Goal: Information Seeking & Learning: Learn about a topic

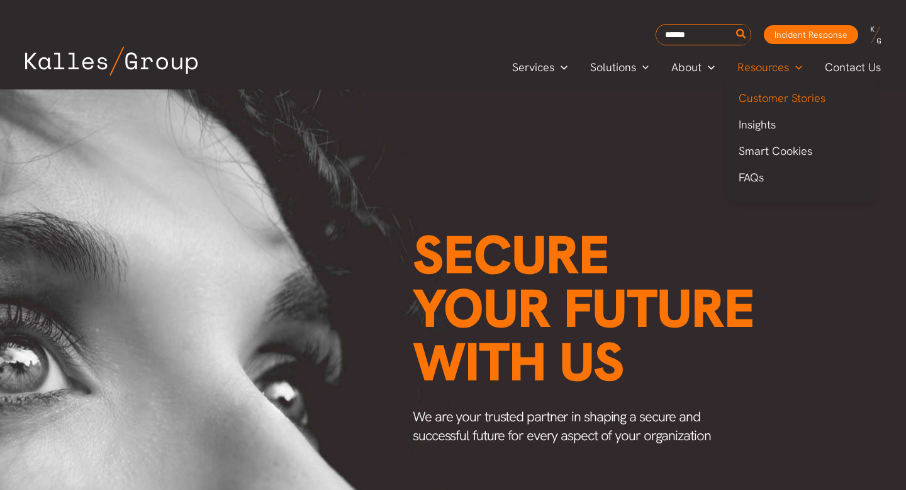
click at [781, 91] on span "Customer Stories" at bounding box center [782, 98] width 87 height 14
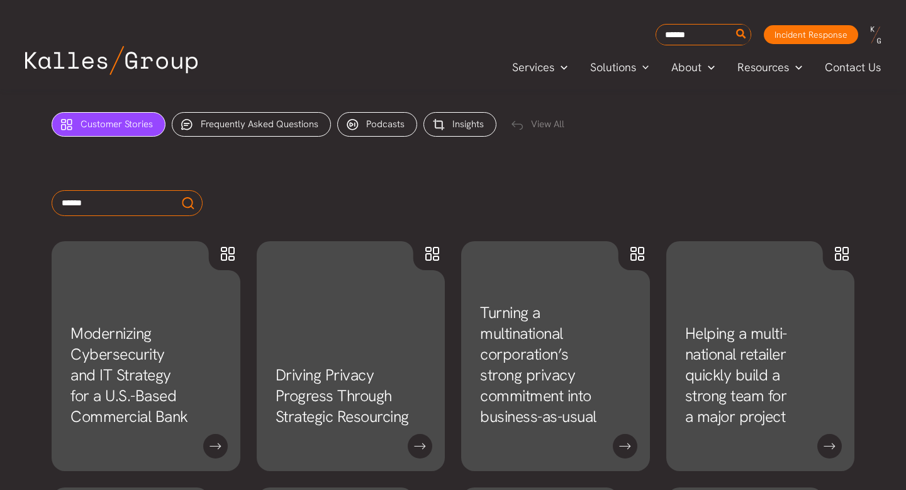
scroll to position [524, 0]
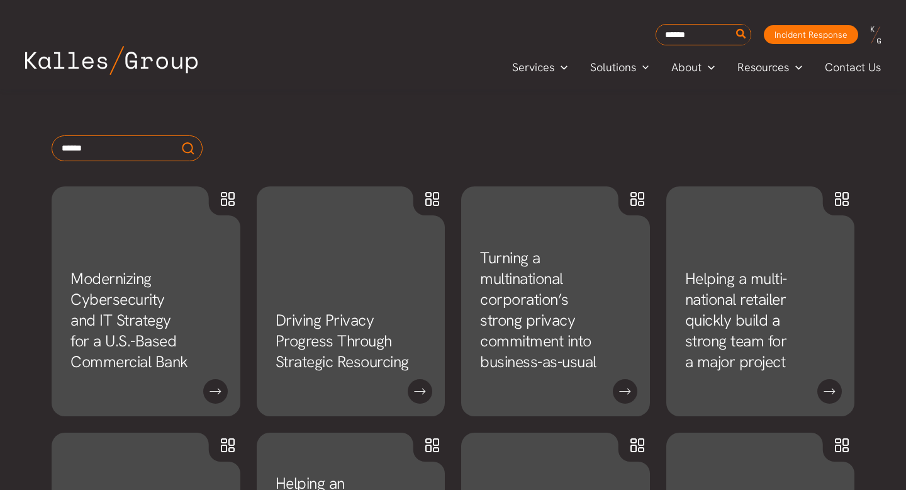
click at [118, 142] on input "text" at bounding box center [127, 148] width 151 height 26
type input "**********"
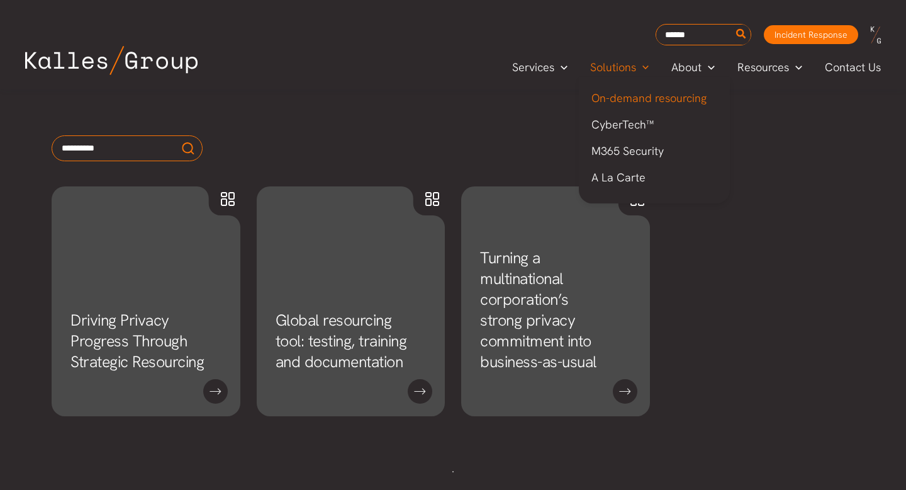
click at [617, 104] on span "On-demand resourcing" at bounding box center [649, 98] width 115 height 14
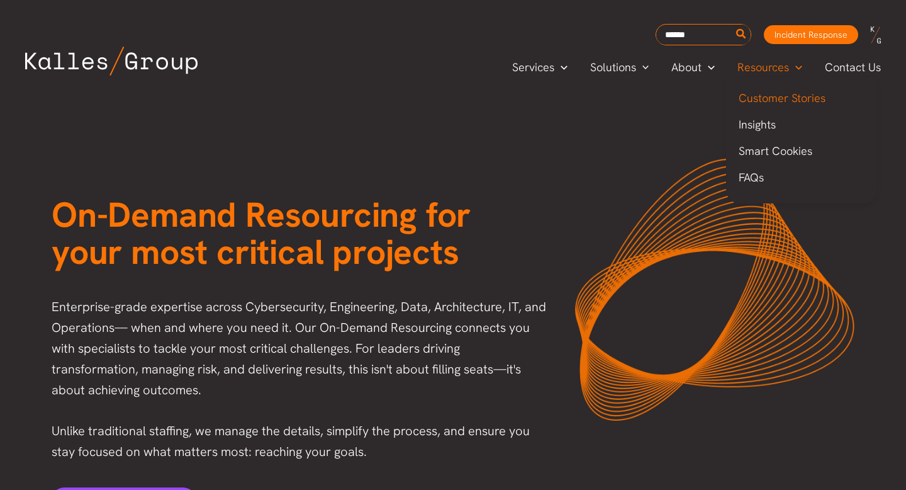
click at [783, 92] on span "Customer Stories" at bounding box center [782, 98] width 87 height 14
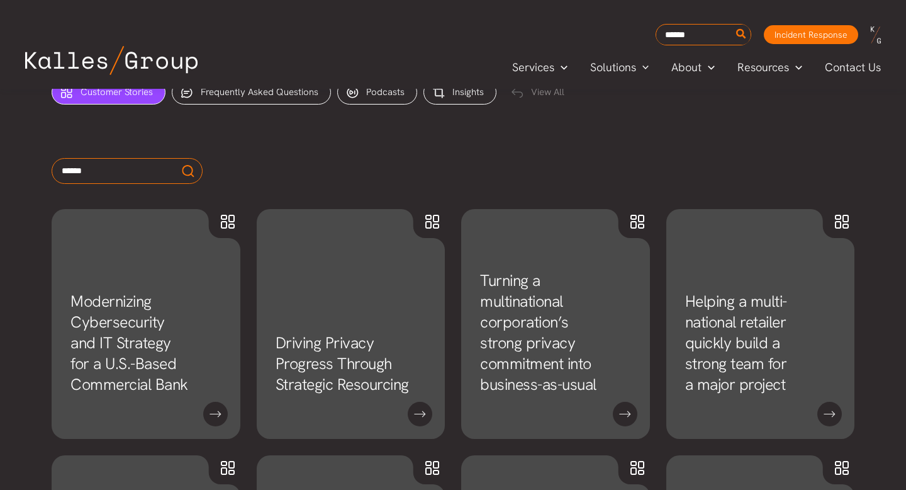
scroll to position [506, 0]
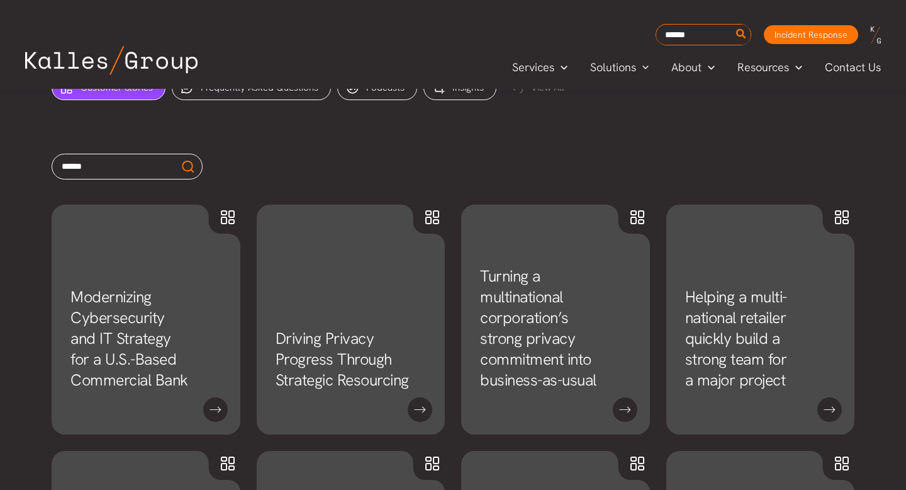
click at [88, 164] on input "text" at bounding box center [127, 167] width 151 height 26
type input "*******"
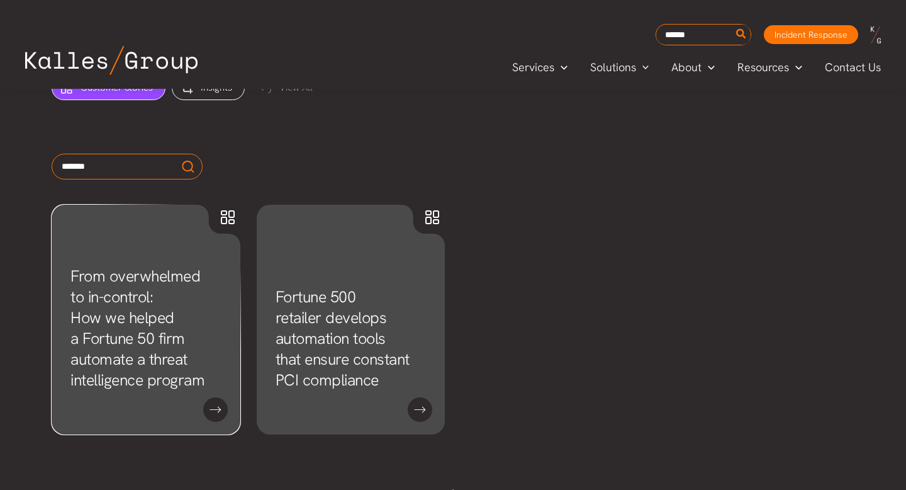
click at [130, 318] on link "From overwhelmed to in-control: How we helped a Fortune 50 firm automate a thre…" at bounding box center [137, 328] width 134 height 125
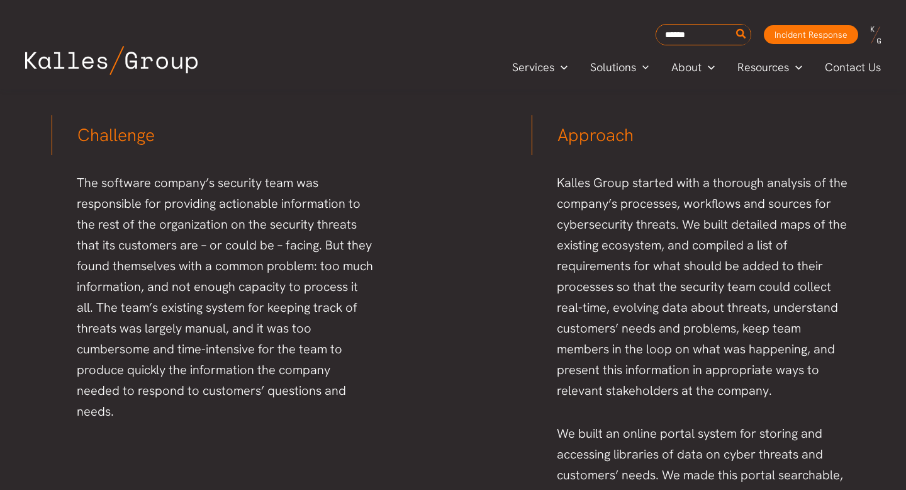
scroll to position [773, 0]
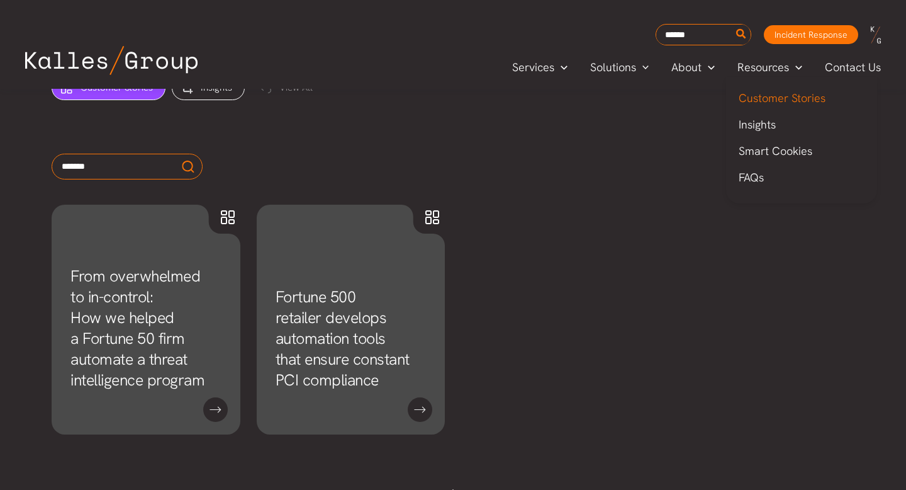
click at [777, 91] on span "Customer Stories" at bounding box center [782, 98] width 87 height 14
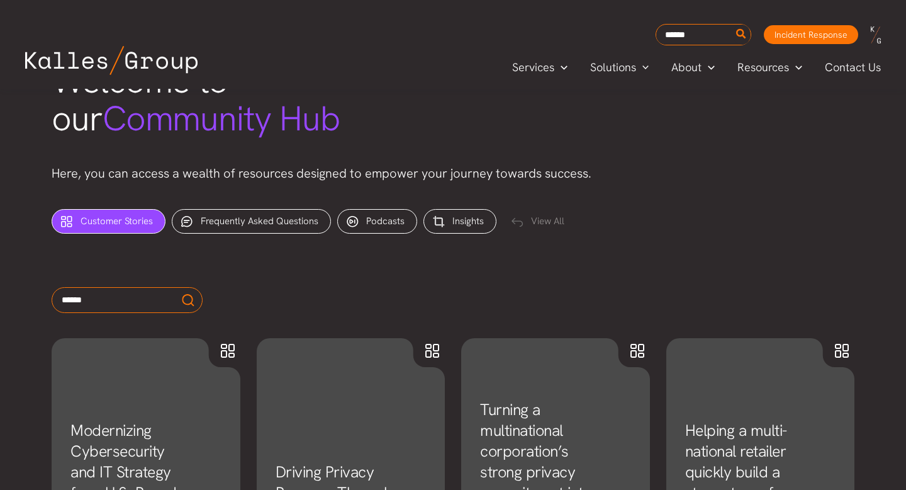
scroll to position [379, 0]
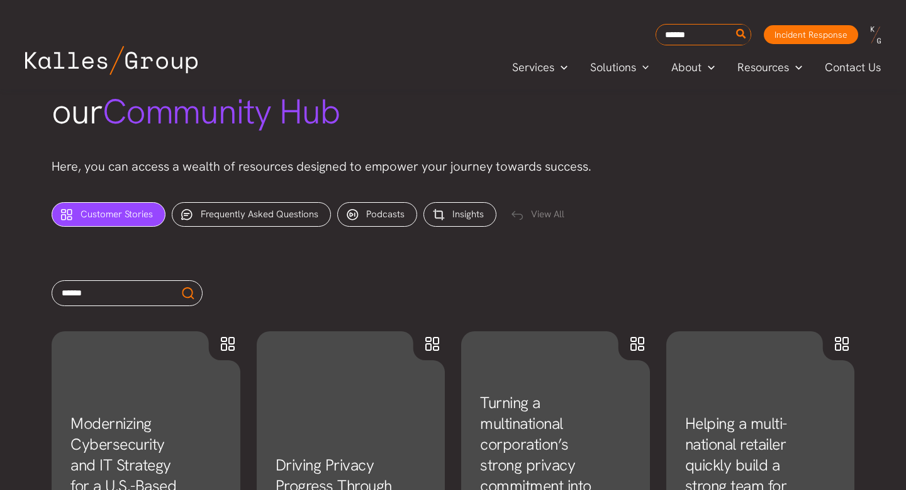
click at [145, 288] on input "text" at bounding box center [127, 293] width 151 height 26
type input "**********"
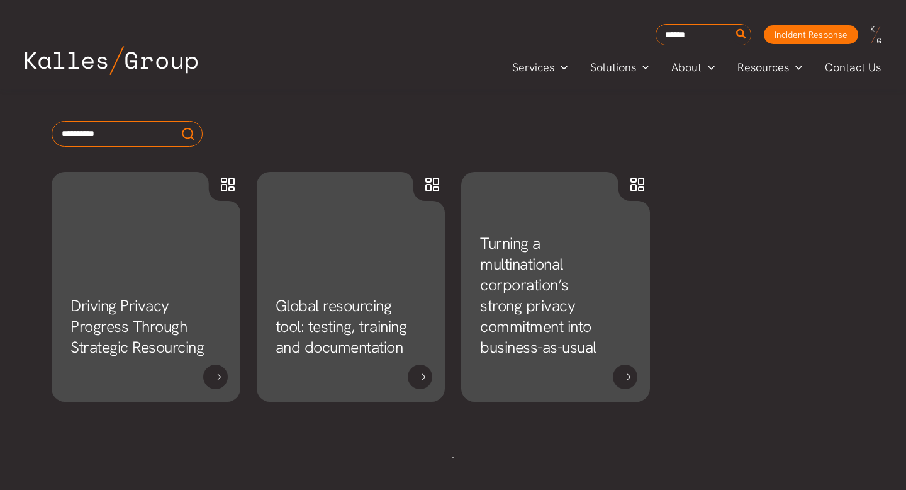
scroll to position [548, 0]
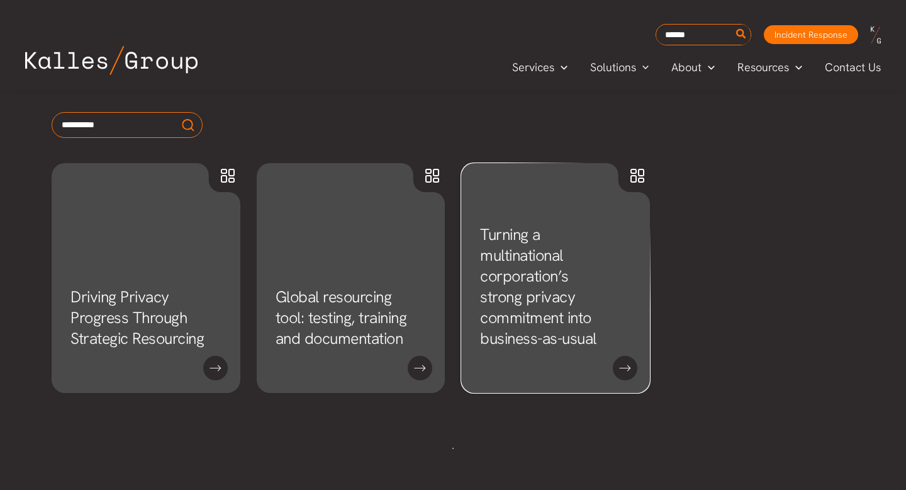
click at [597, 297] on link "Turning a multinational corporation’s strong privacy commitment into business-a…" at bounding box center [538, 286] width 116 height 125
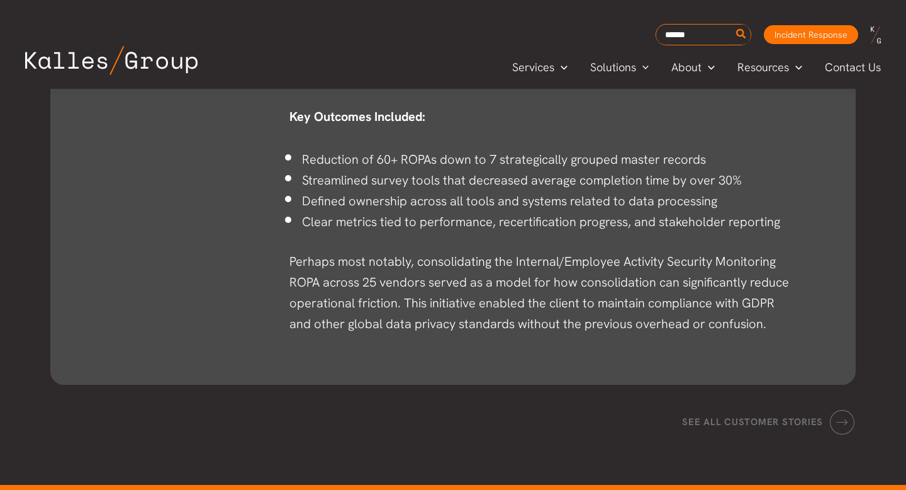
scroll to position [2135, 0]
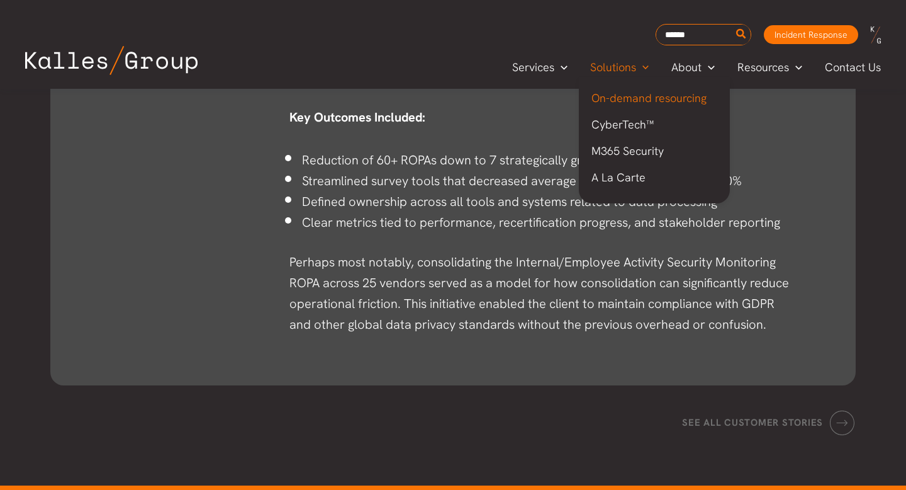
click at [622, 99] on span "On-demand resourcing" at bounding box center [649, 98] width 115 height 14
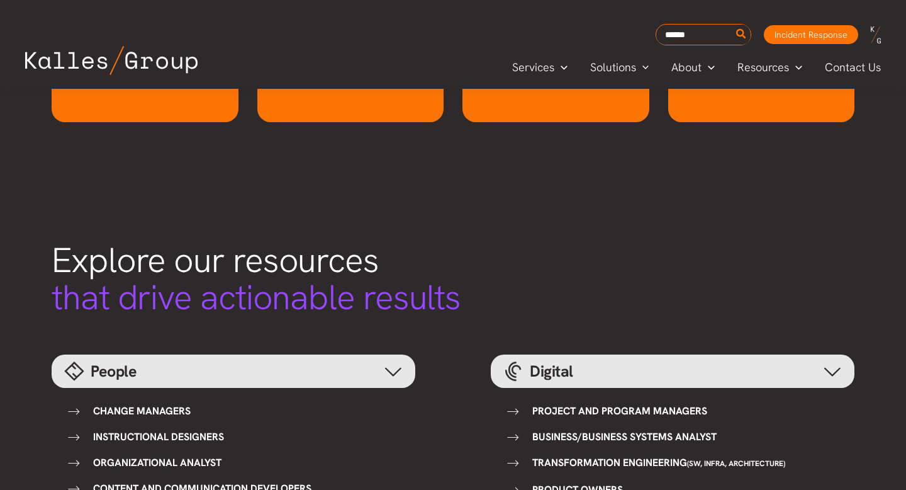
scroll to position [1447, 0]
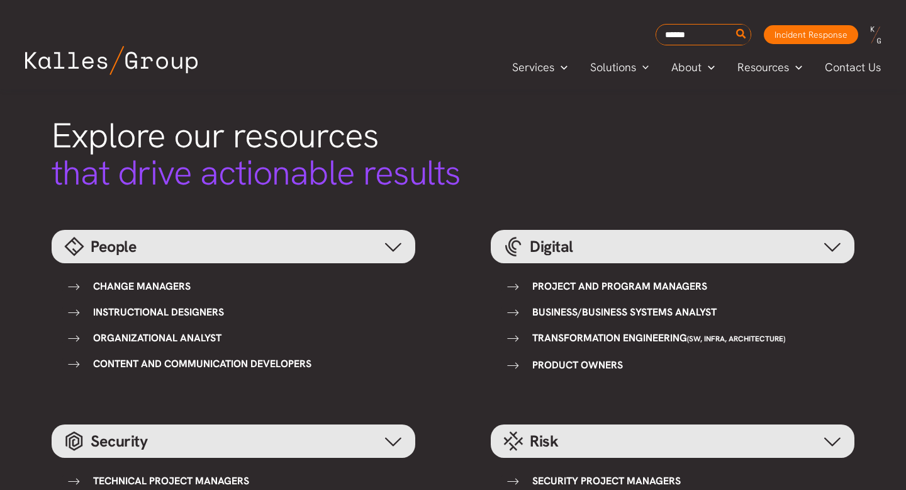
click at [395, 245] on icon at bounding box center [393, 246] width 19 height 19
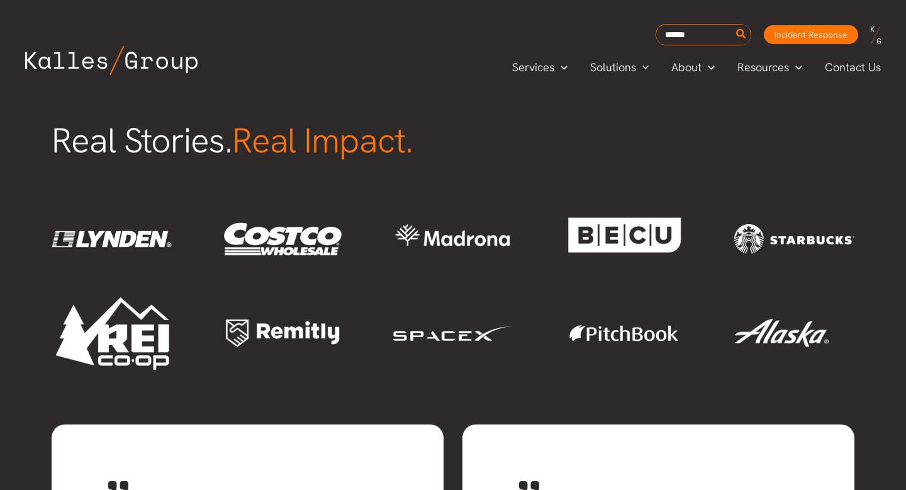
scroll to position [2021, 0]
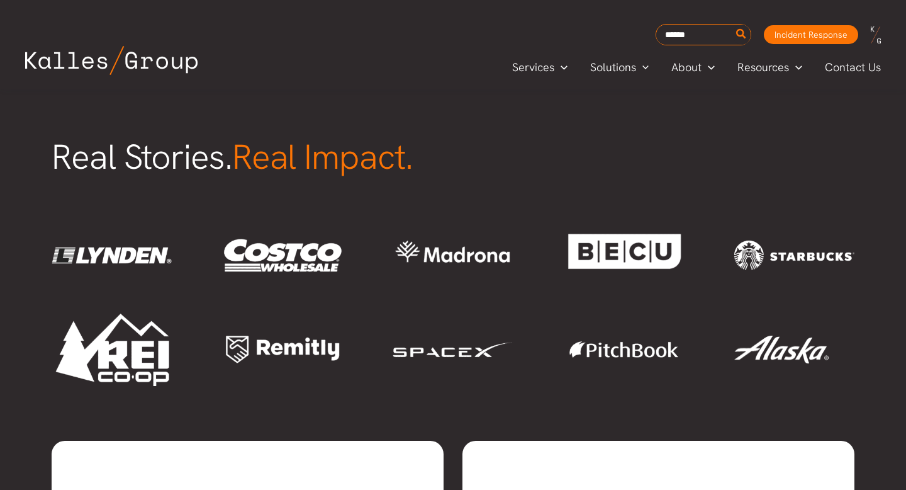
click at [279, 254] on img at bounding box center [282, 255] width 120 height 72
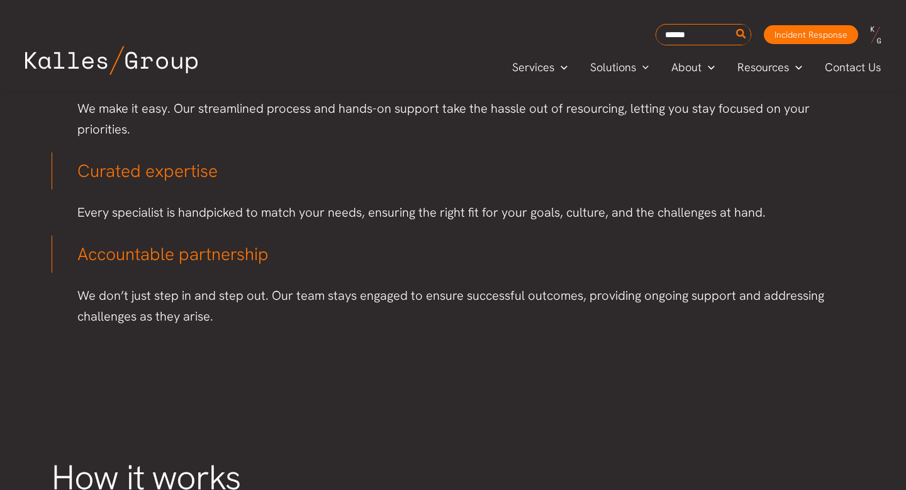
scroll to position [0, 0]
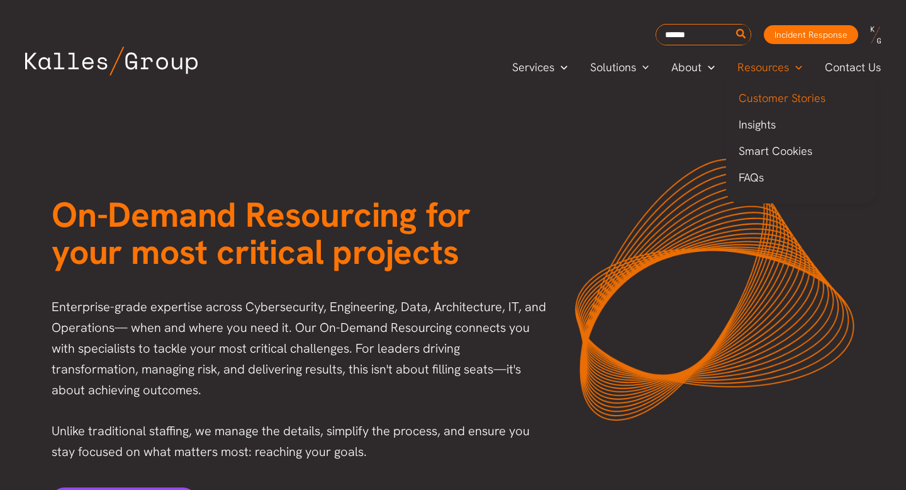
click at [773, 92] on span "Customer Stories" at bounding box center [782, 98] width 87 height 14
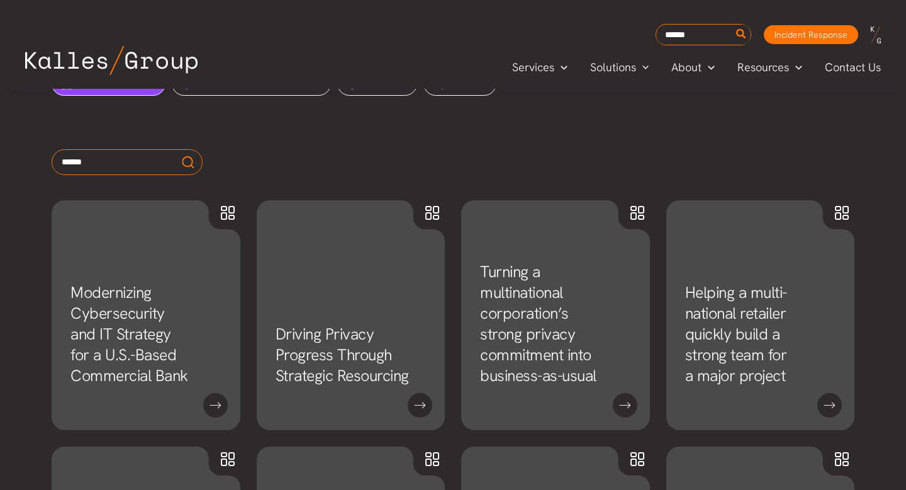
scroll to position [517, 0]
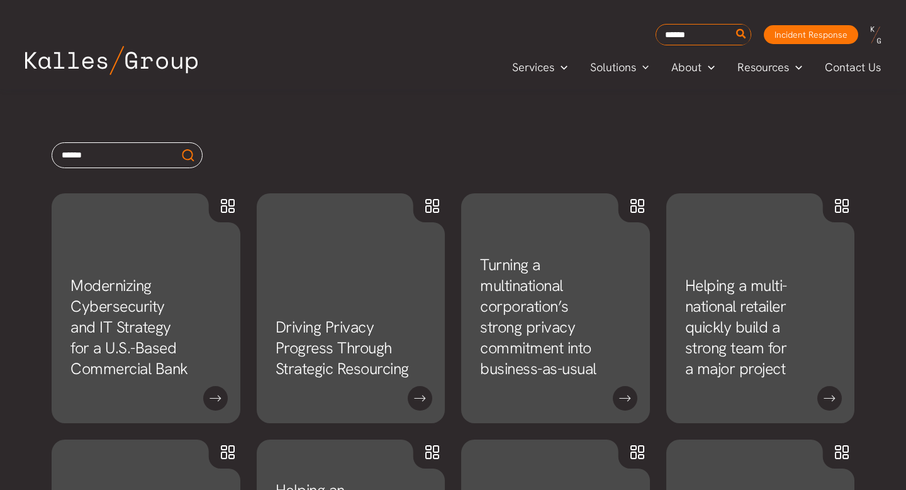
click at [141, 160] on input "text" at bounding box center [127, 155] width 151 height 26
type input "*******"
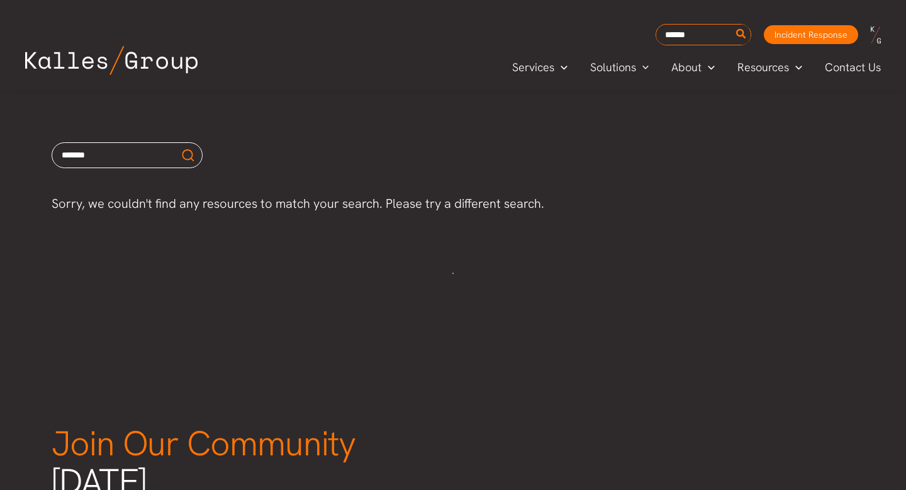
click at [156, 157] on input "*******" at bounding box center [127, 155] width 151 height 26
type input "*"
type input "**********"
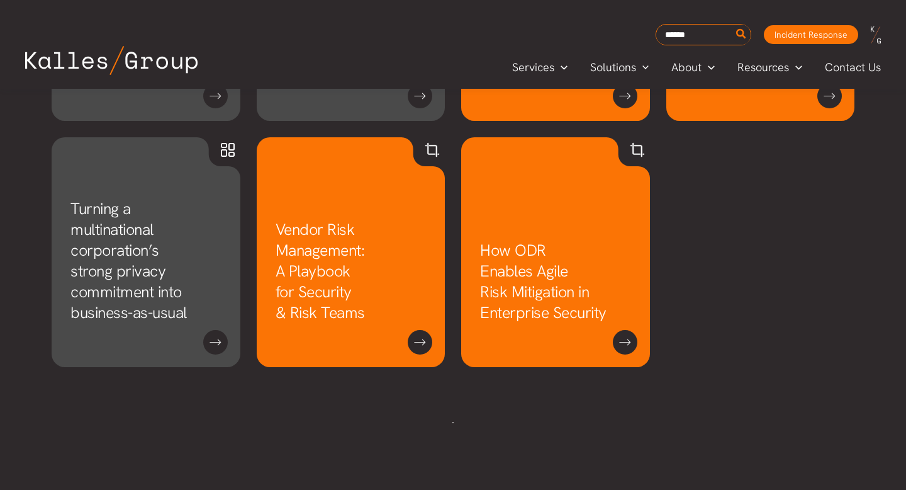
scroll to position [821, 0]
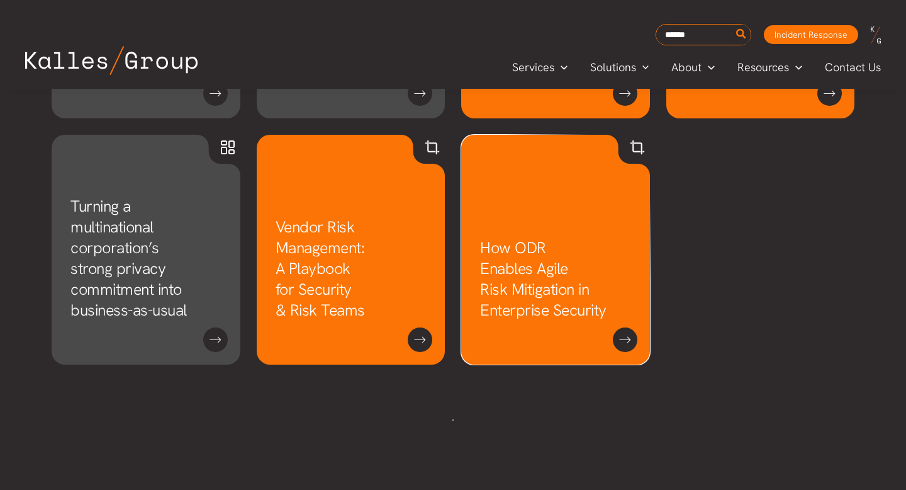
click at [566, 280] on link "How ODR Enables Agile Risk Mitigation in Enterprise Security" at bounding box center [543, 278] width 126 height 83
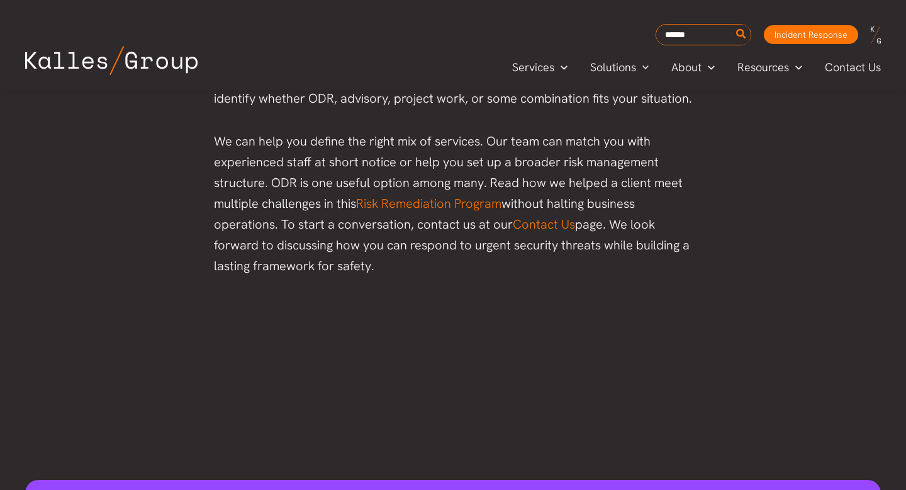
scroll to position [3363, 0]
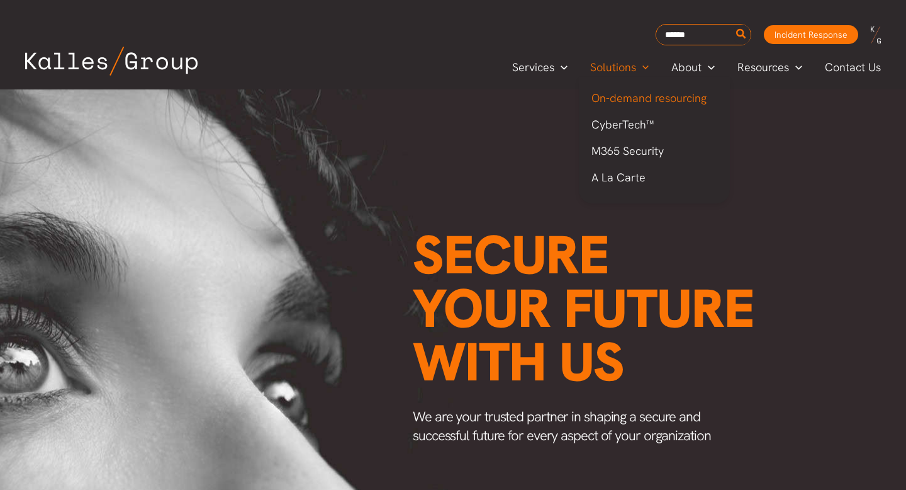
click at [630, 98] on span "On-demand resourcing" at bounding box center [649, 98] width 115 height 14
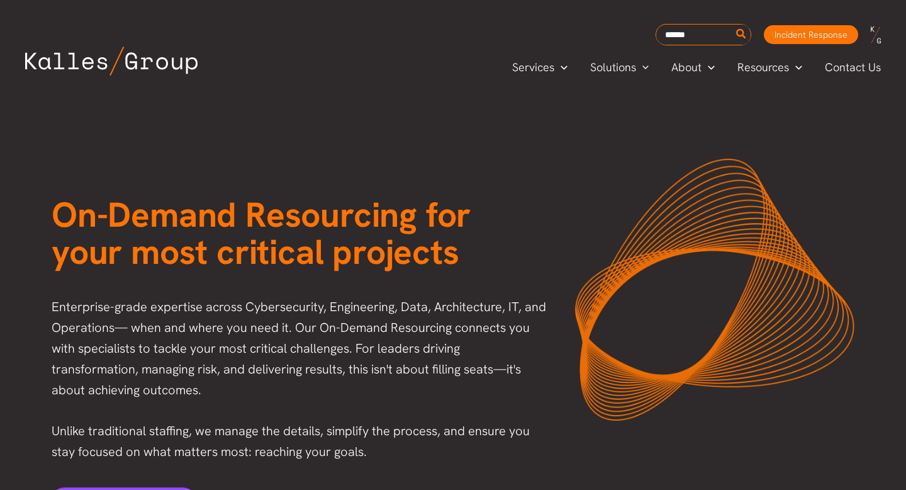
click at [502, 203] on h1 "On-Demand Resourcing for your most critical projects" at bounding box center [301, 234] width 498 height 76
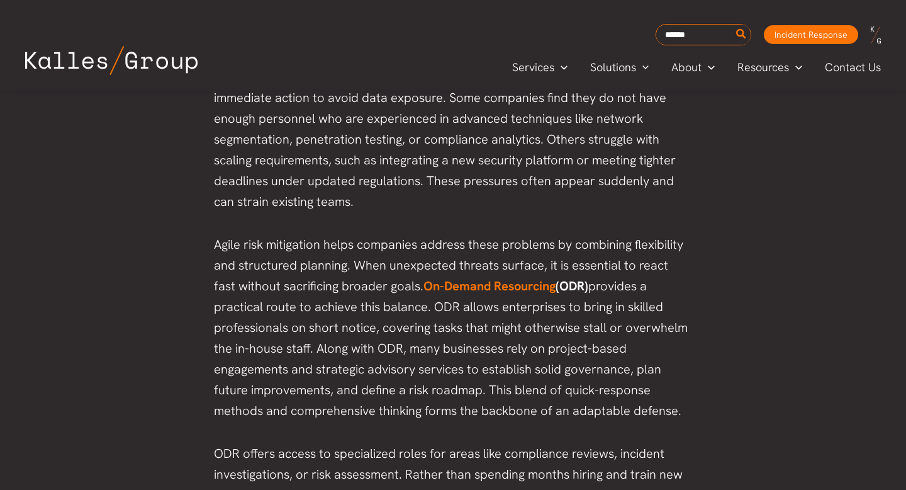
scroll to position [813, 0]
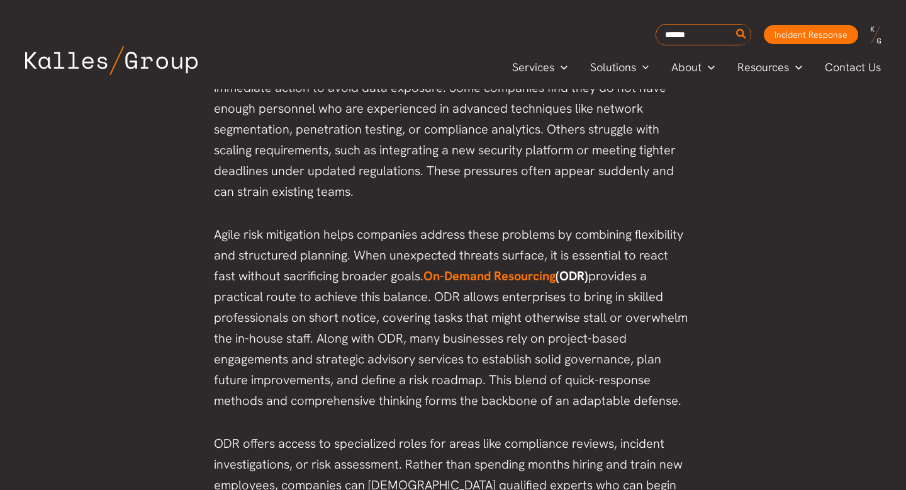
click at [445, 179] on p "A key challenge is that many teams operate with limited staff or encounter spec…" at bounding box center [453, 119] width 478 height 166
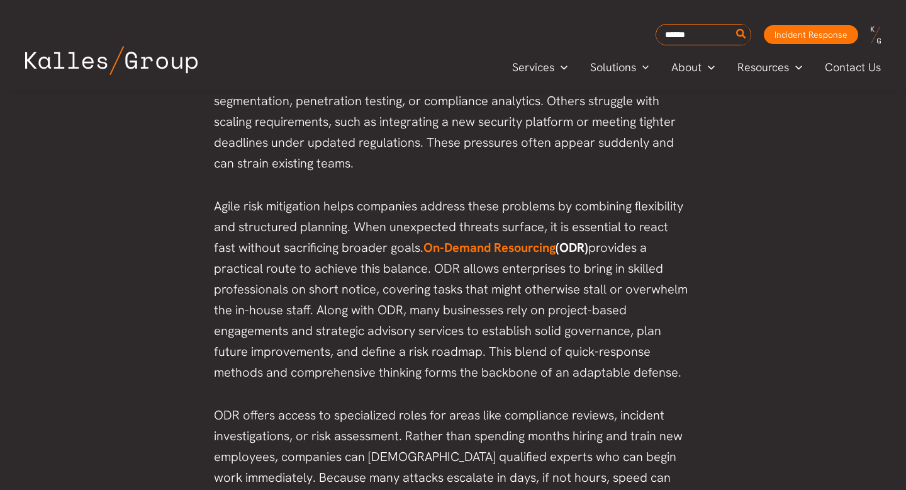
scroll to position [863, 0]
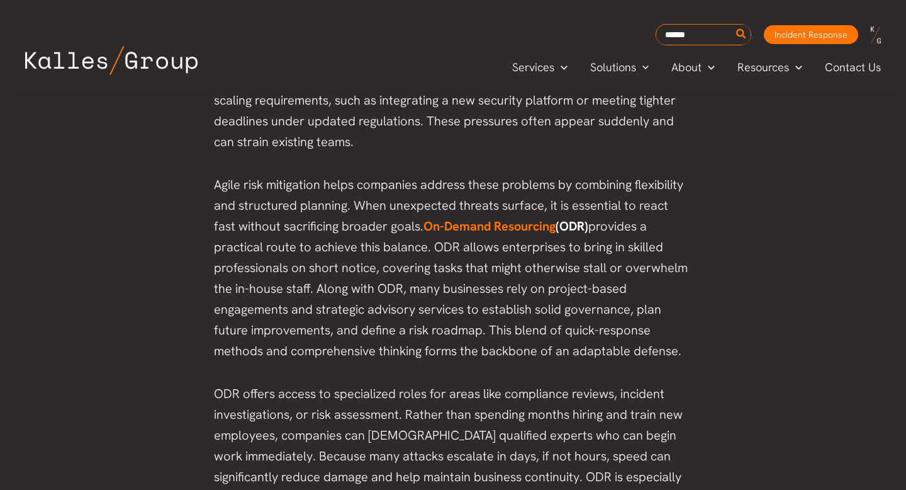
click at [445, 179] on p "Agile risk mitigation helps companies address these problems by combining flexi…" at bounding box center [453, 267] width 478 height 187
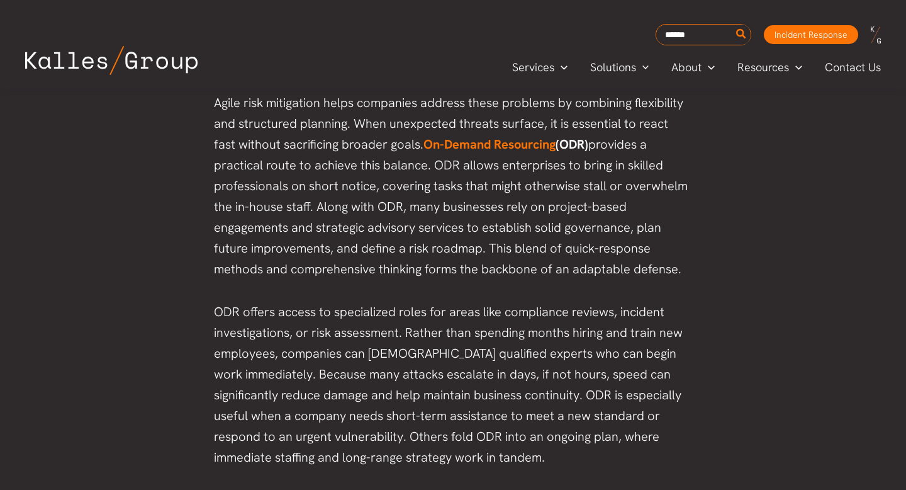
scroll to position [948, 0]
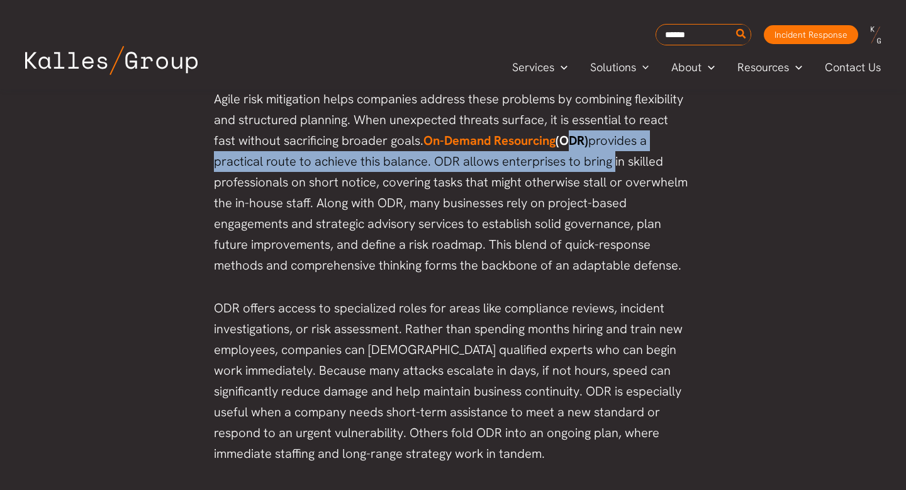
drag, startPoint x: 541, startPoint y: 140, endPoint x: 558, endPoint y: 158, distance: 24.5
click at [558, 158] on p "Agile risk mitigation helps companies address these problems by combining flexi…" at bounding box center [453, 182] width 478 height 187
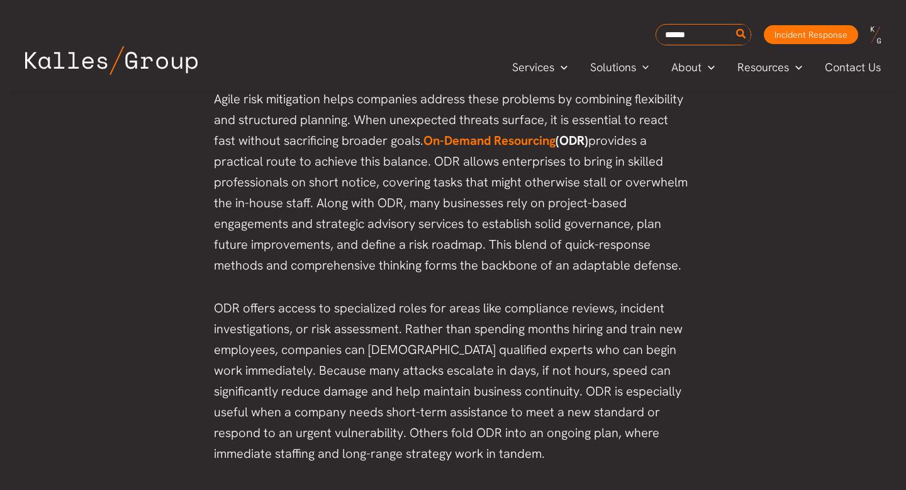
click at [513, 194] on p "Agile risk mitigation helps companies address these problems by combining flexi…" at bounding box center [453, 182] width 478 height 187
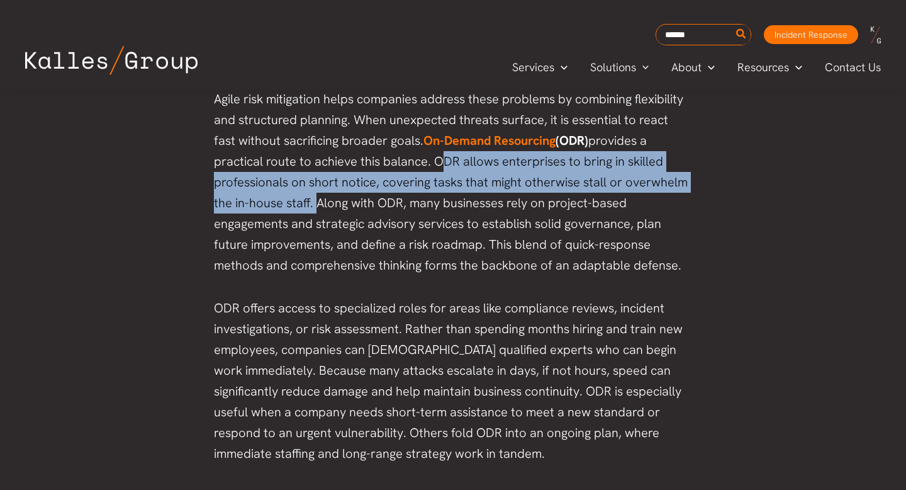
drag, startPoint x: 382, startPoint y: 161, endPoint x: 241, endPoint y: 201, distance: 146.6
click at [241, 201] on p "Agile risk mitigation helps companies address these problems by combining flexi…" at bounding box center [453, 182] width 478 height 187
copy p "ODR allows enterprises to bring in skilled professionals on short notice, cover…"
